Goal: Information Seeking & Learning: Learn about a topic

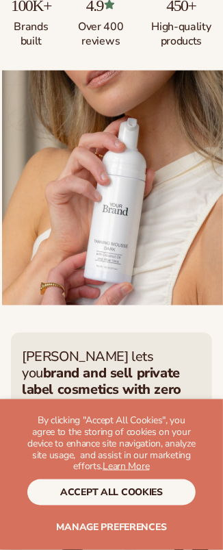
scroll to position [274, 0]
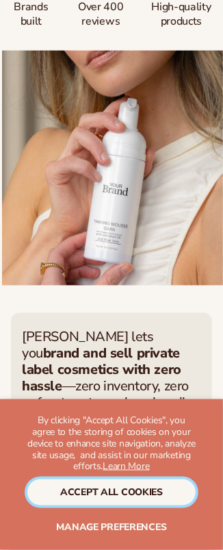
click at [97, 496] on button "accept all cookies" at bounding box center [111, 493] width 169 height 26
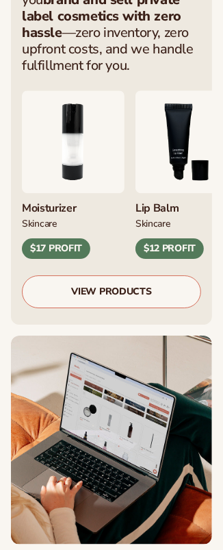
scroll to position [674, 0]
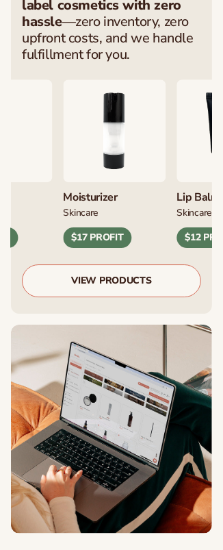
click at [114, 156] on img "2 / 9" at bounding box center [114, 131] width 103 height 103
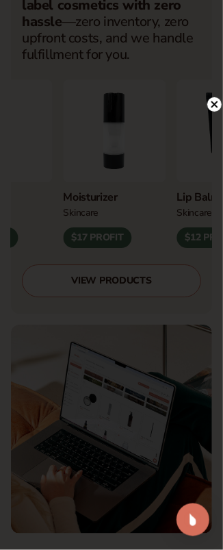
drag, startPoint x: 214, startPoint y: 104, endPoint x: 187, endPoint y: 120, distance: 31.0
click at [214, 104] on icon at bounding box center [215, 104] width 14 height 14
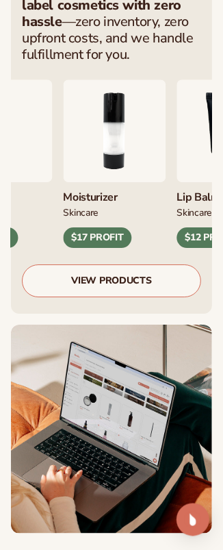
click at [108, 241] on div "$17 PROFIT" at bounding box center [97, 238] width 69 height 21
click at [92, 280] on link "VIEW PRODUCTS" at bounding box center [112, 281] width 180 height 33
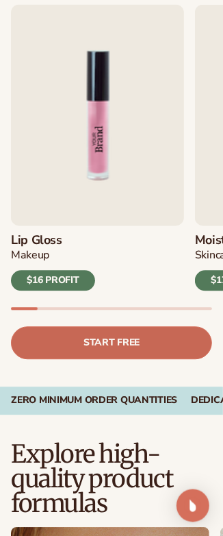
scroll to position [457, 0]
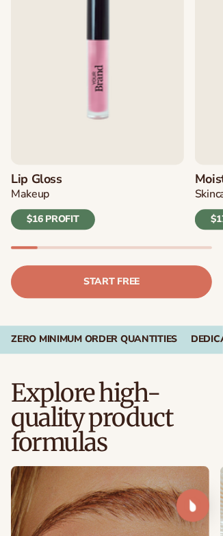
click at [64, 217] on div "$16 PROFIT" at bounding box center [53, 220] width 84 height 21
click at [78, 122] on img "1 / 9" at bounding box center [97, 54] width 173 height 221
click at [80, 123] on img "1 / 9" at bounding box center [97, 54] width 173 height 221
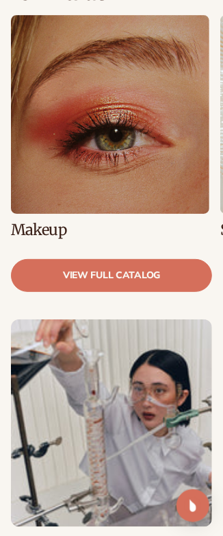
scroll to position [914, 0]
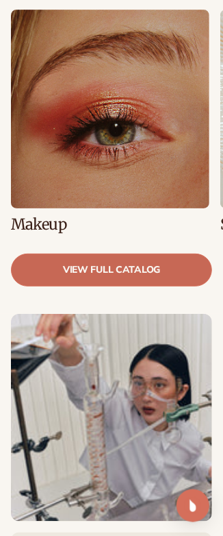
click at [169, 255] on link "view full catalog" at bounding box center [112, 270] width 202 height 33
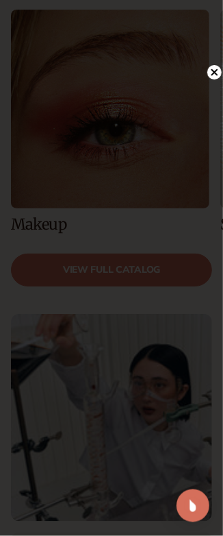
click at [210, 74] on circle at bounding box center [215, 72] width 14 height 14
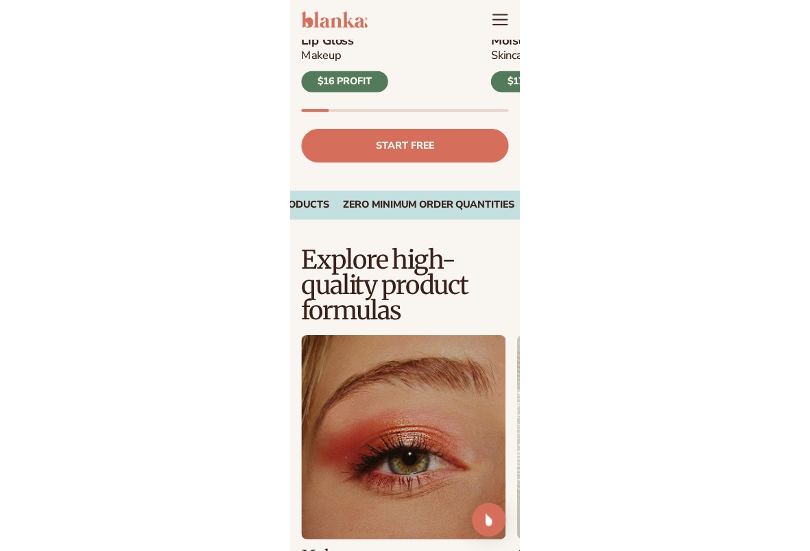
scroll to position [457, 0]
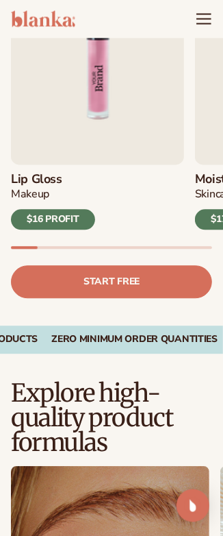
click at [154, 132] on img "1 / 9" at bounding box center [97, 54] width 173 height 221
click at [63, 211] on div "$16 PROFIT" at bounding box center [53, 220] width 84 height 21
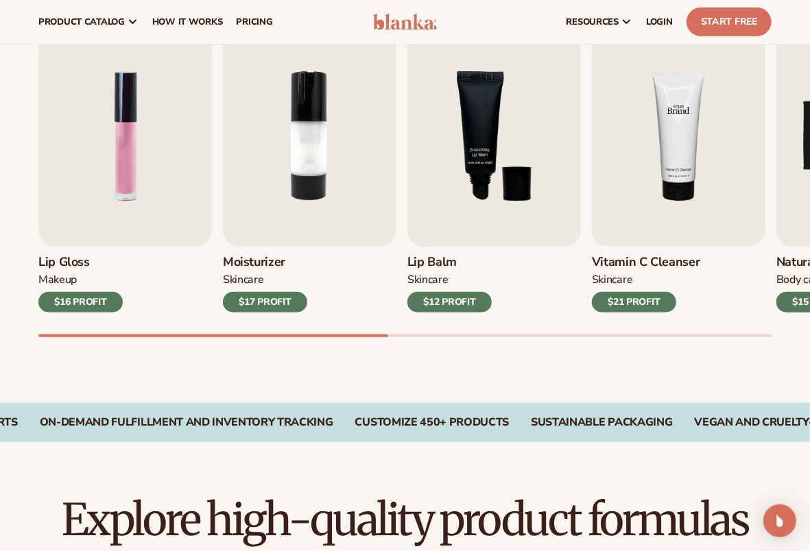
click at [223, 202] on img "4 / 9" at bounding box center [678, 135] width 173 height 221
click at [223, 305] on div "$21 PROFIT" at bounding box center [634, 302] width 84 height 21
click at [223, 131] on img "4 / 9" at bounding box center [678, 135] width 173 height 221
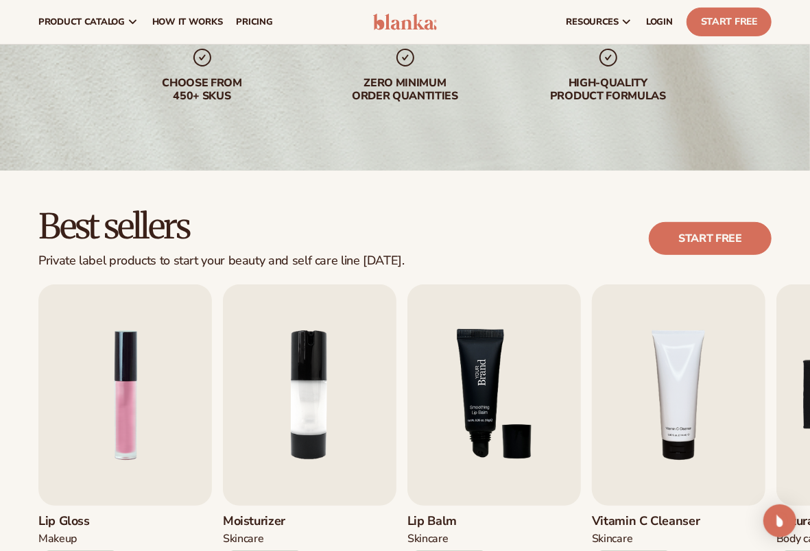
scroll to position [182, 0]
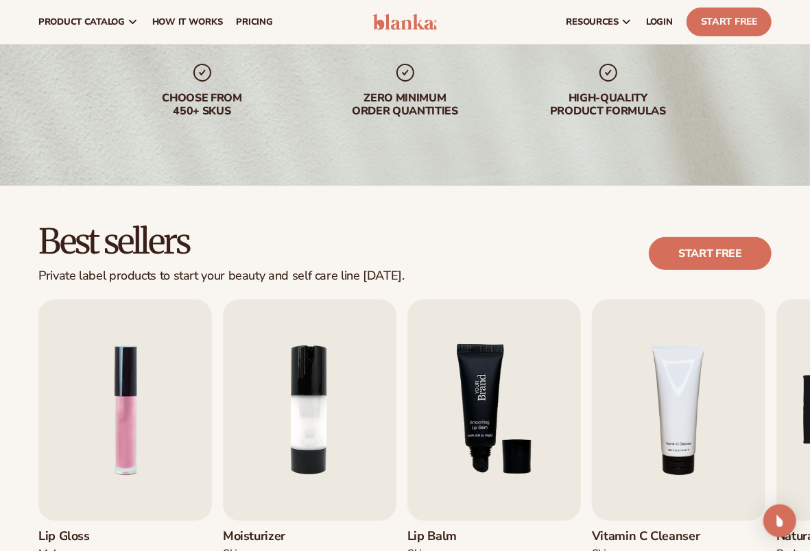
click at [223, 387] on img "3 / 9" at bounding box center [493, 410] width 173 height 221
click at [223, 239] on link "Start free" at bounding box center [710, 253] width 123 height 33
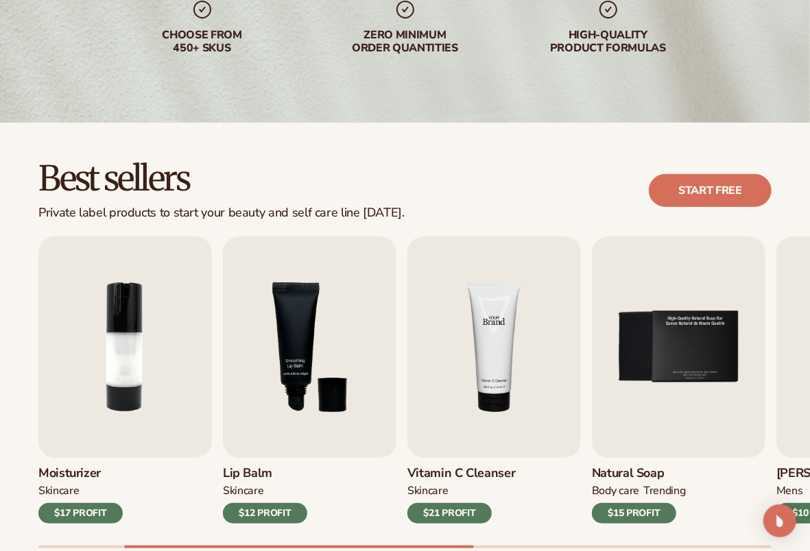
scroll to position [274, 0]
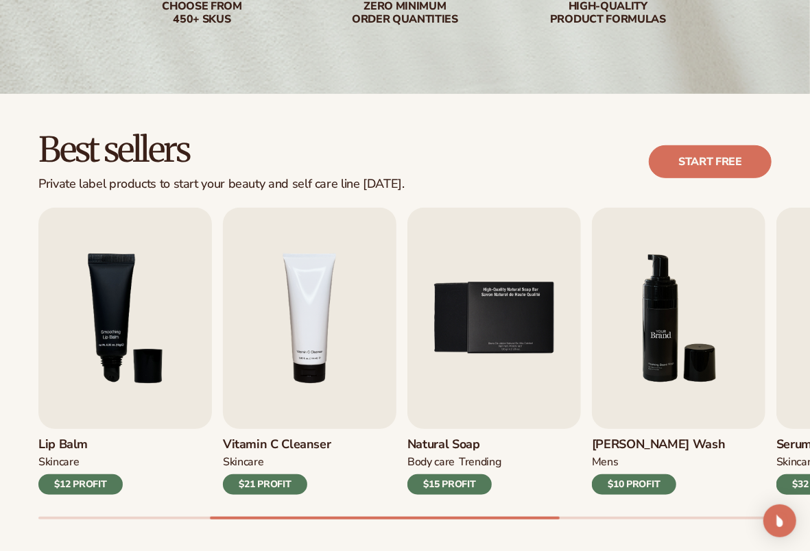
click at [223, 381] on img "6 / 9" at bounding box center [678, 318] width 173 height 221
click at [223, 476] on div "$10 PROFIT" at bounding box center [634, 484] width 84 height 21
click at [223, 361] on img "5 / 9" at bounding box center [493, 318] width 173 height 221
click at [223, 321] on img "4 / 9" at bounding box center [309, 318] width 173 height 221
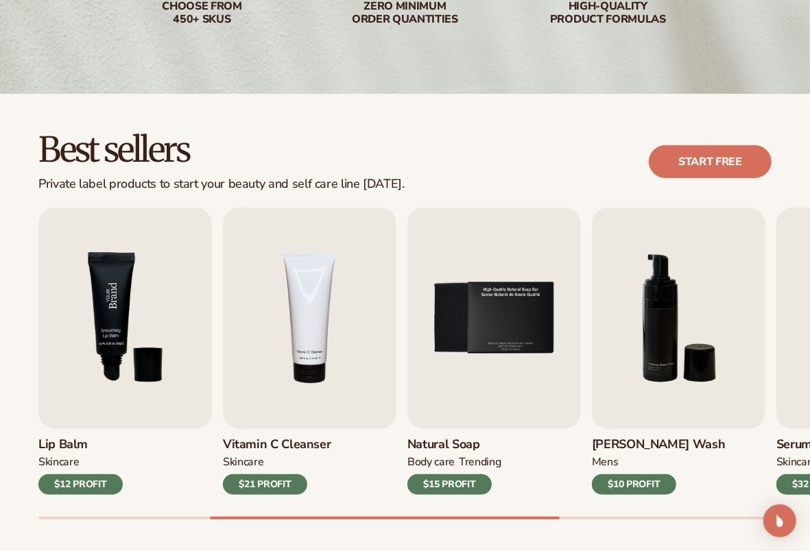
click at [110, 361] on img "3 / 9" at bounding box center [124, 318] width 173 height 221
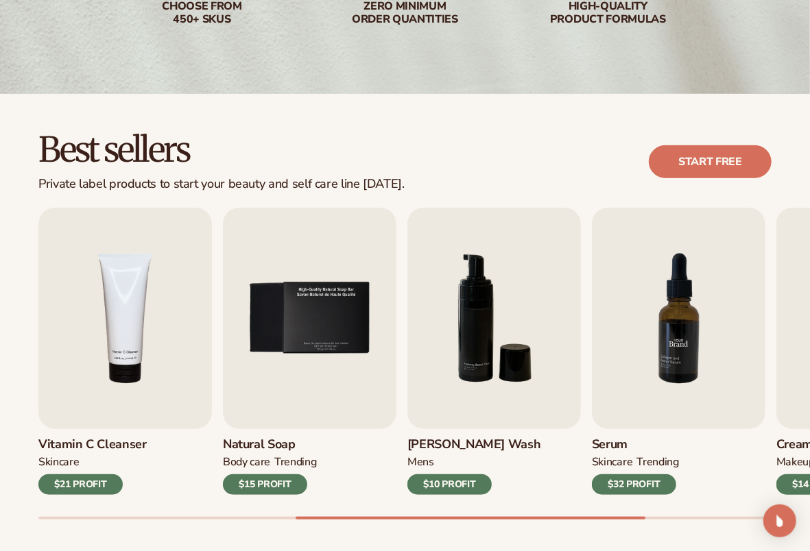
click at [223, 356] on img "7 / 9" at bounding box center [678, 318] width 173 height 221
click at [223, 350] on img "7 / 9" at bounding box center [678, 318] width 173 height 221
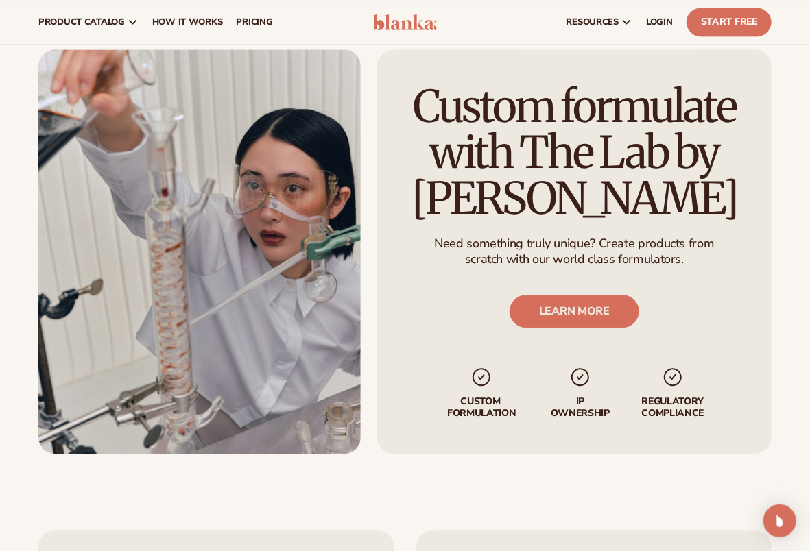
scroll to position [1487, 0]
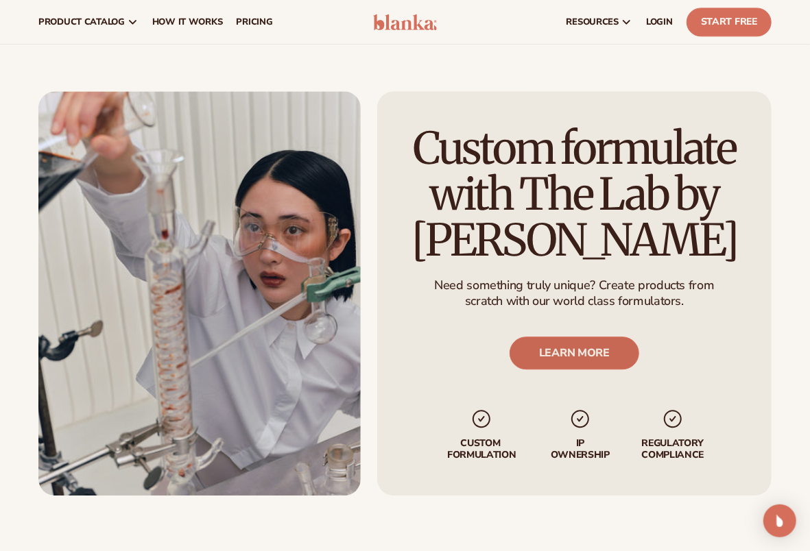
click at [223, 346] on link "LEARN MORE" at bounding box center [574, 353] width 130 height 33
